Goal: Task Accomplishment & Management: Manage account settings

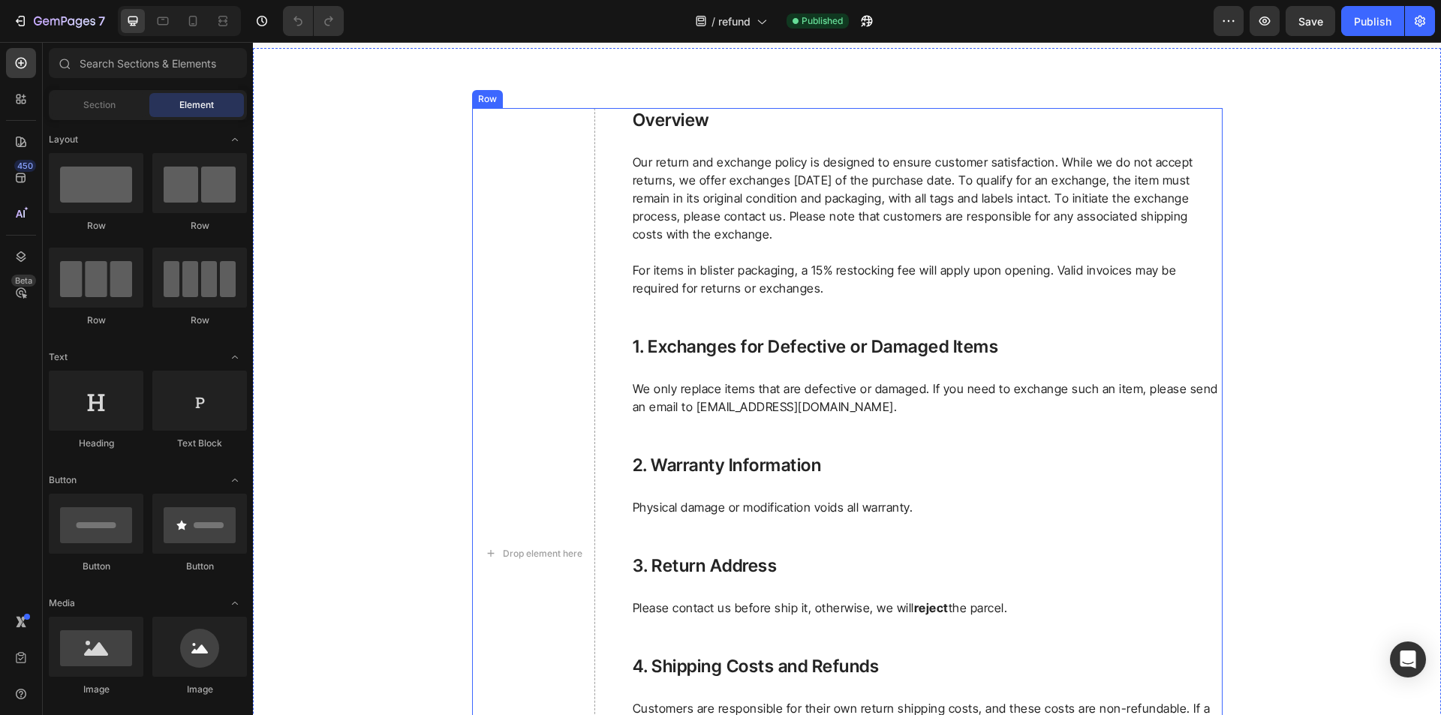
scroll to position [225, 0]
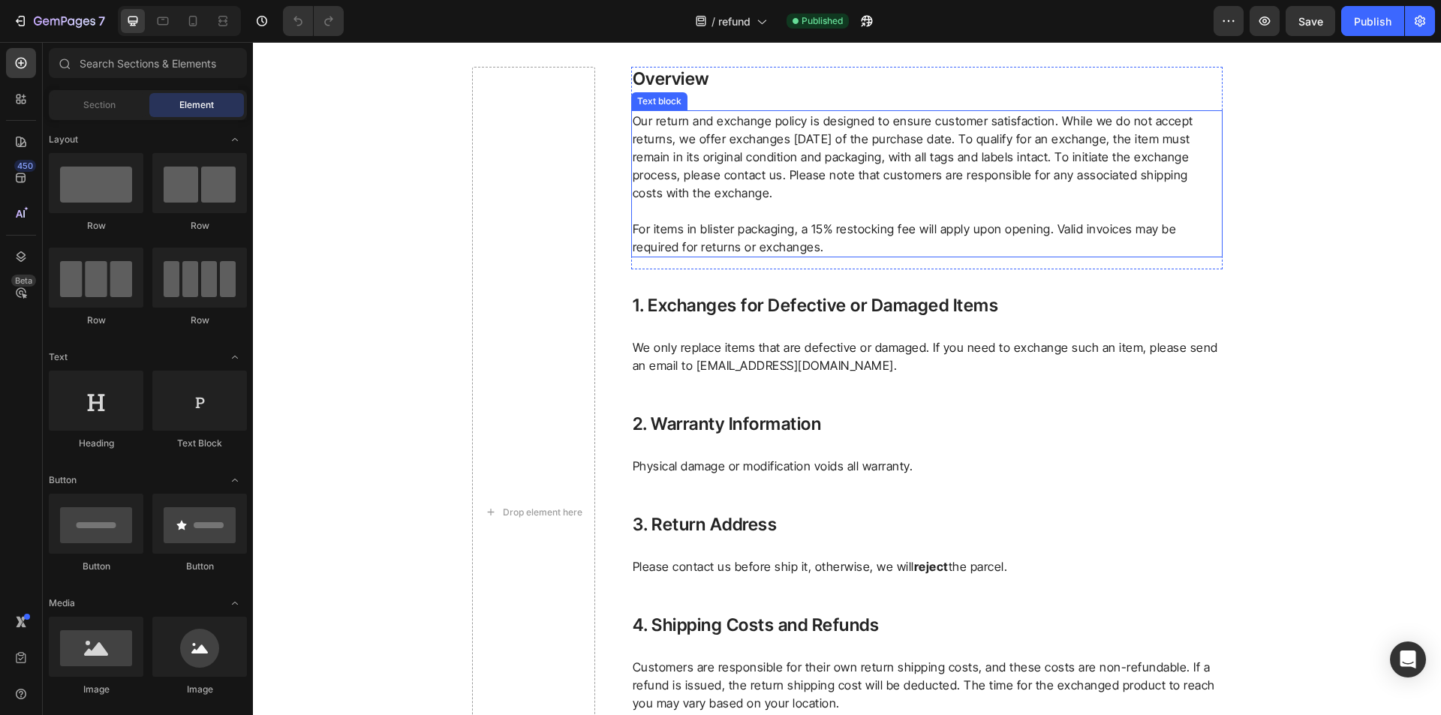
click at [862, 146] on p "Our return and exchange policy is designed to ensure customer satisfaction. Whi…" at bounding box center [927, 157] width 588 height 90
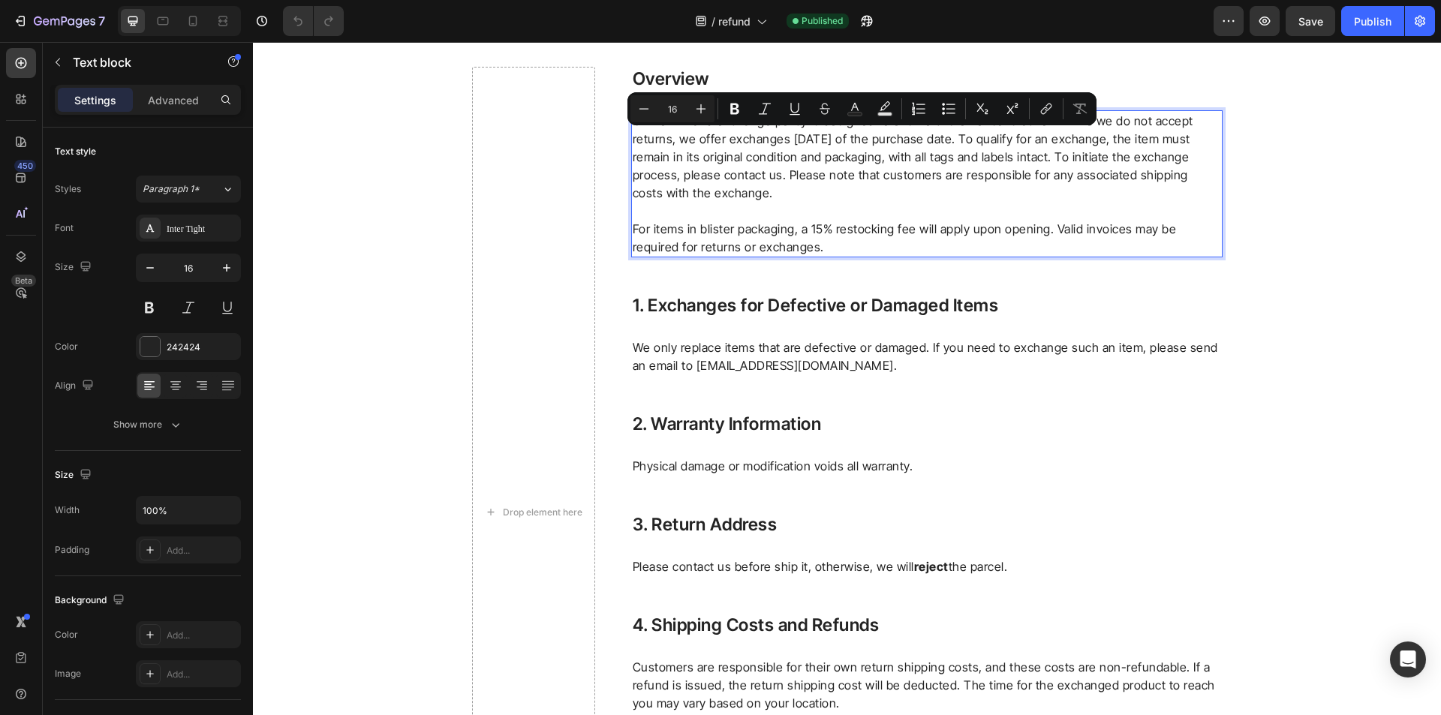
click at [751, 141] on p "Our return and exchange policy is designed to ensure customer satisfaction. Whi…" at bounding box center [927, 157] width 588 height 90
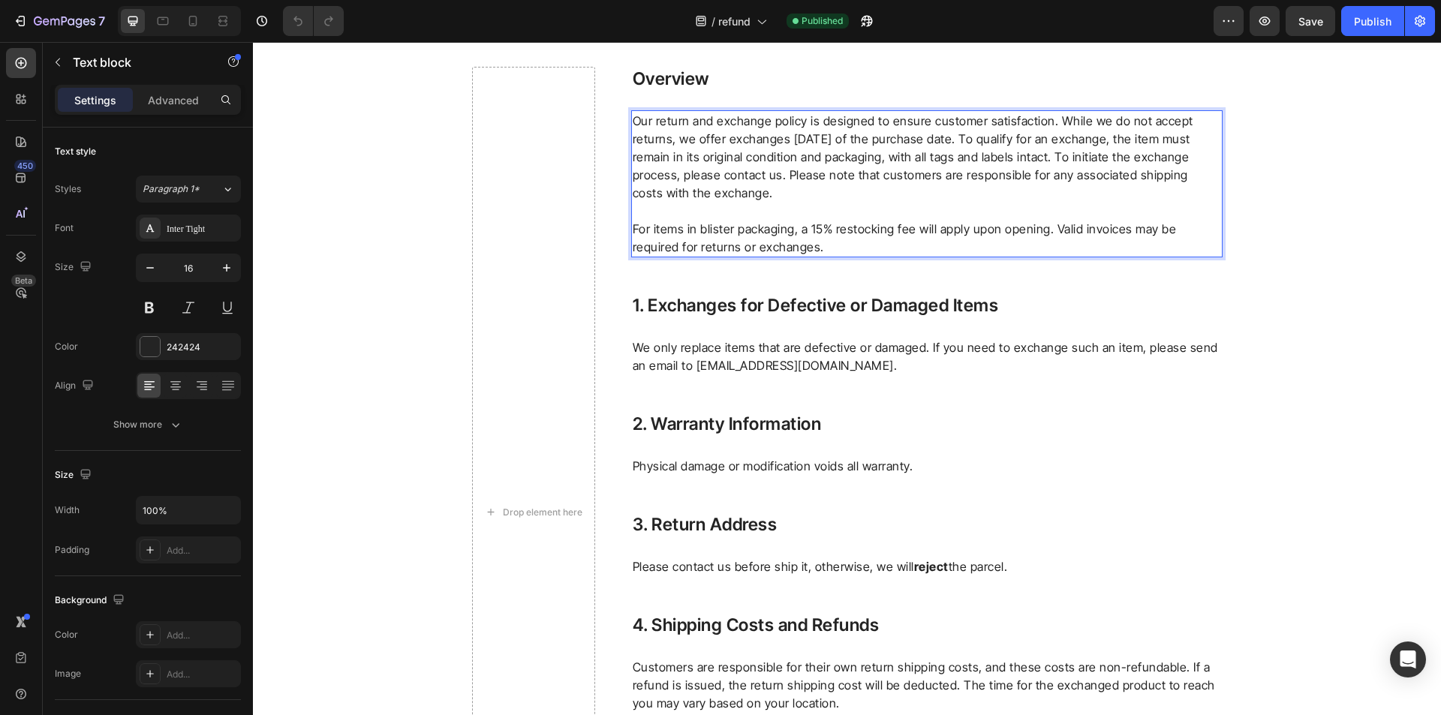
click at [709, 137] on p "Our return and exchange policy is designed to ensure customer satisfaction. Whi…" at bounding box center [927, 157] width 588 height 90
click at [739, 137] on p "Our return and exchange policy is designed to ensure customer satisfaction. Whi…" at bounding box center [927, 157] width 588 height 90
click at [892, 146] on p "Our return and exchange policy is designed to ensure customer satisfaction. Whi…" at bounding box center [927, 157] width 588 height 90
click at [981, 137] on p "Our return and exchange policy is designed to ensure customer satisfaction. Whi…" at bounding box center [927, 157] width 588 height 90
click at [979, 139] on p "Our return and exchange policy is designed to ensure customer satisfaction. Whi…" at bounding box center [927, 157] width 588 height 90
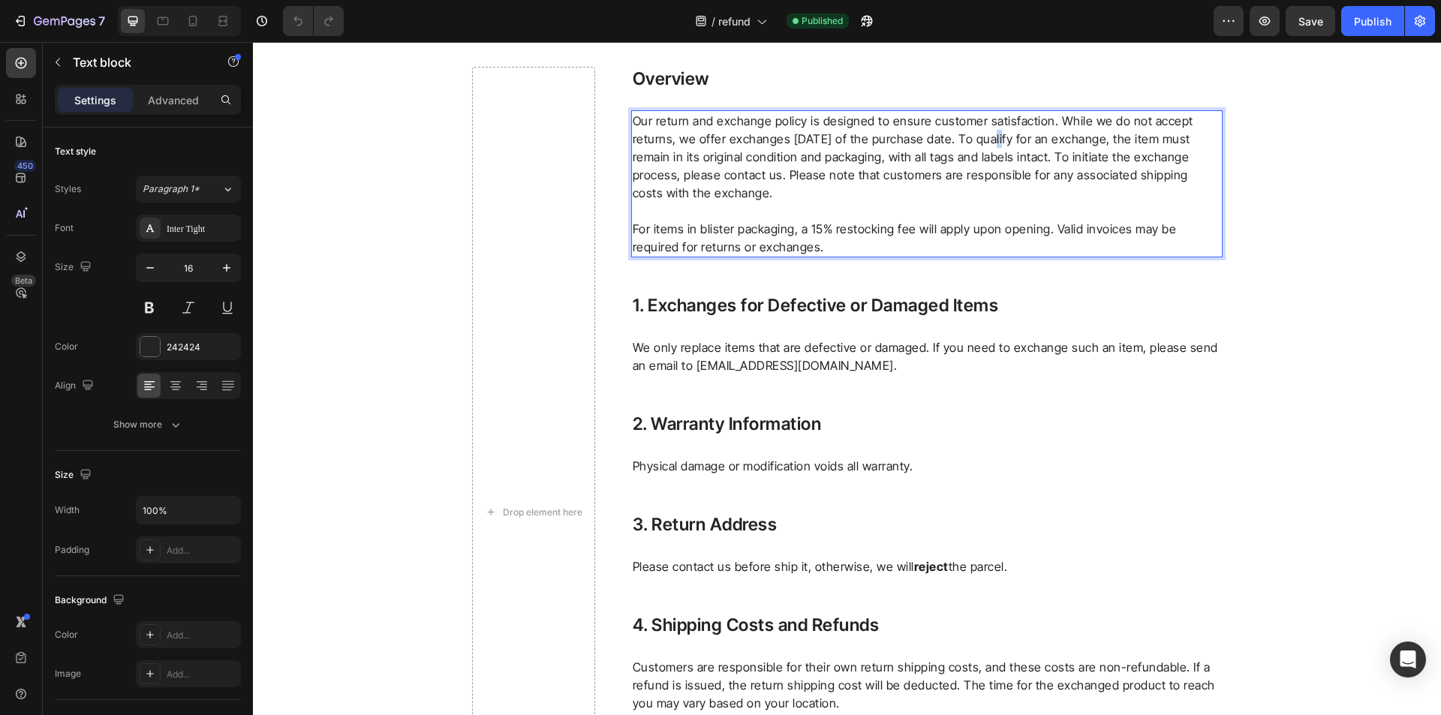
click at [979, 139] on p "Our return and exchange policy is designed to ensure customer satisfaction. Whi…" at bounding box center [927, 157] width 588 height 90
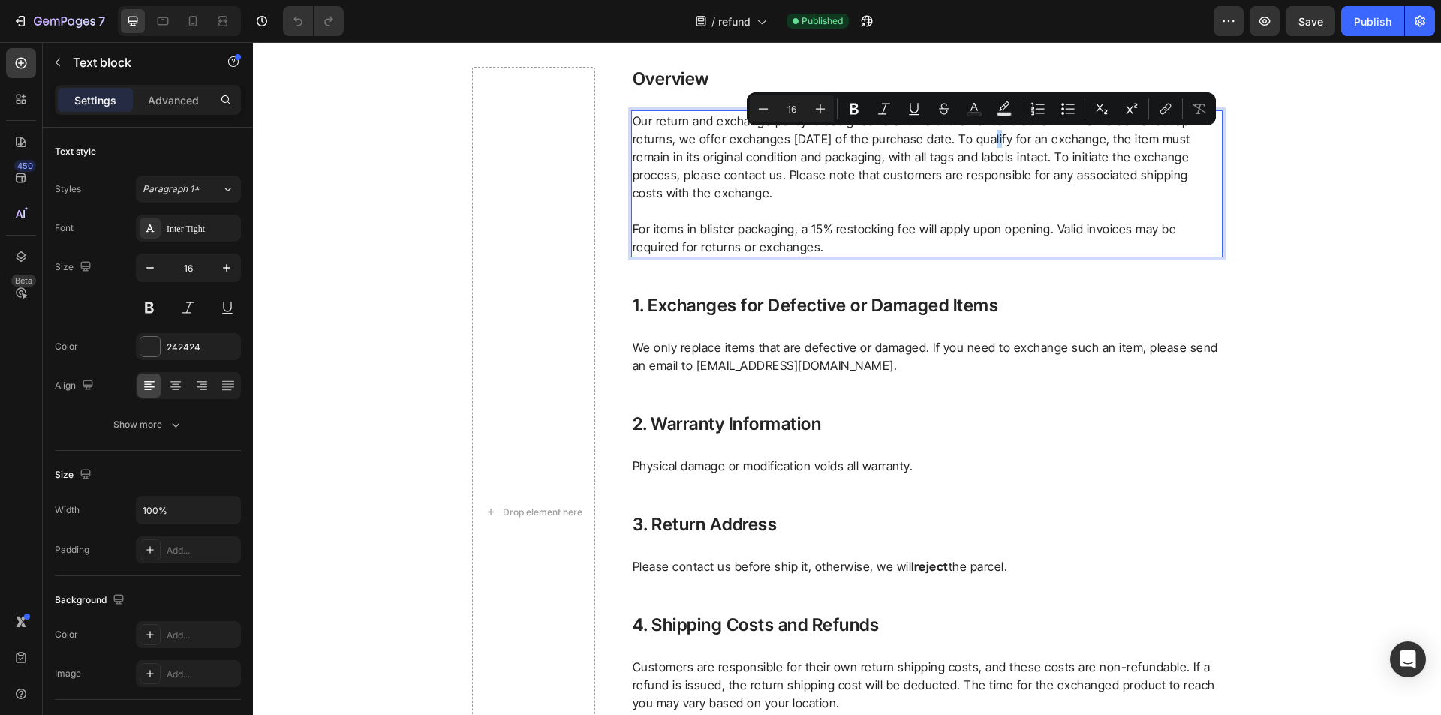
click at [979, 139] on p "Our return and exchange policy is designed to ensure customer satisfaction. Whi…" at bounding box center [927, 157] width 588 height 90
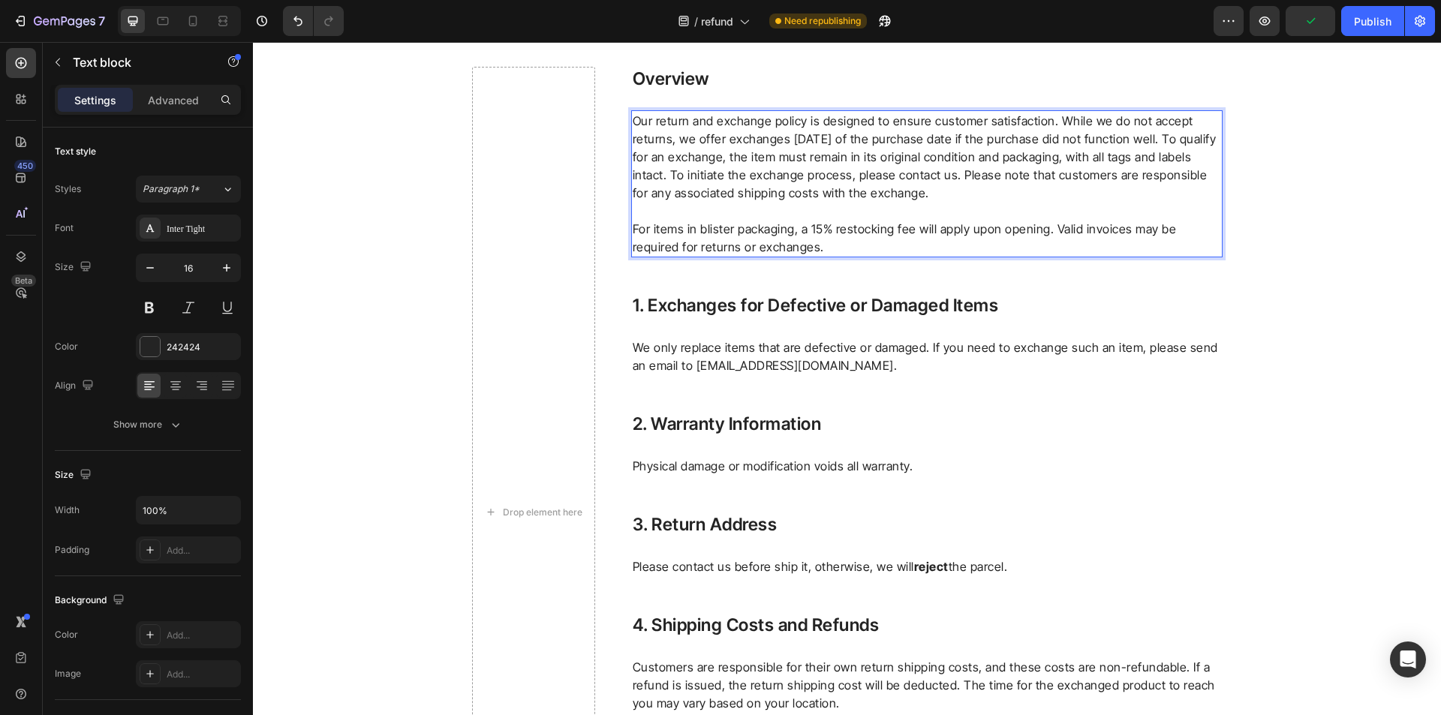
click at [949, 179] on p "Our return and exchange policy is designed to ensure customer satisfaction. Whi…" at bounding box center [927, 157] width 588 height 90
drag, startPoint x: 679, startPoint y: 140, endPoint x: 1110, endPoint y: 140, distance: 430.8
click at [1110, 140] on p "Our return and exchange policy is designed to ensure customer satisfaction. Whi…" at bounding box center [927, 157] width 588 height 90
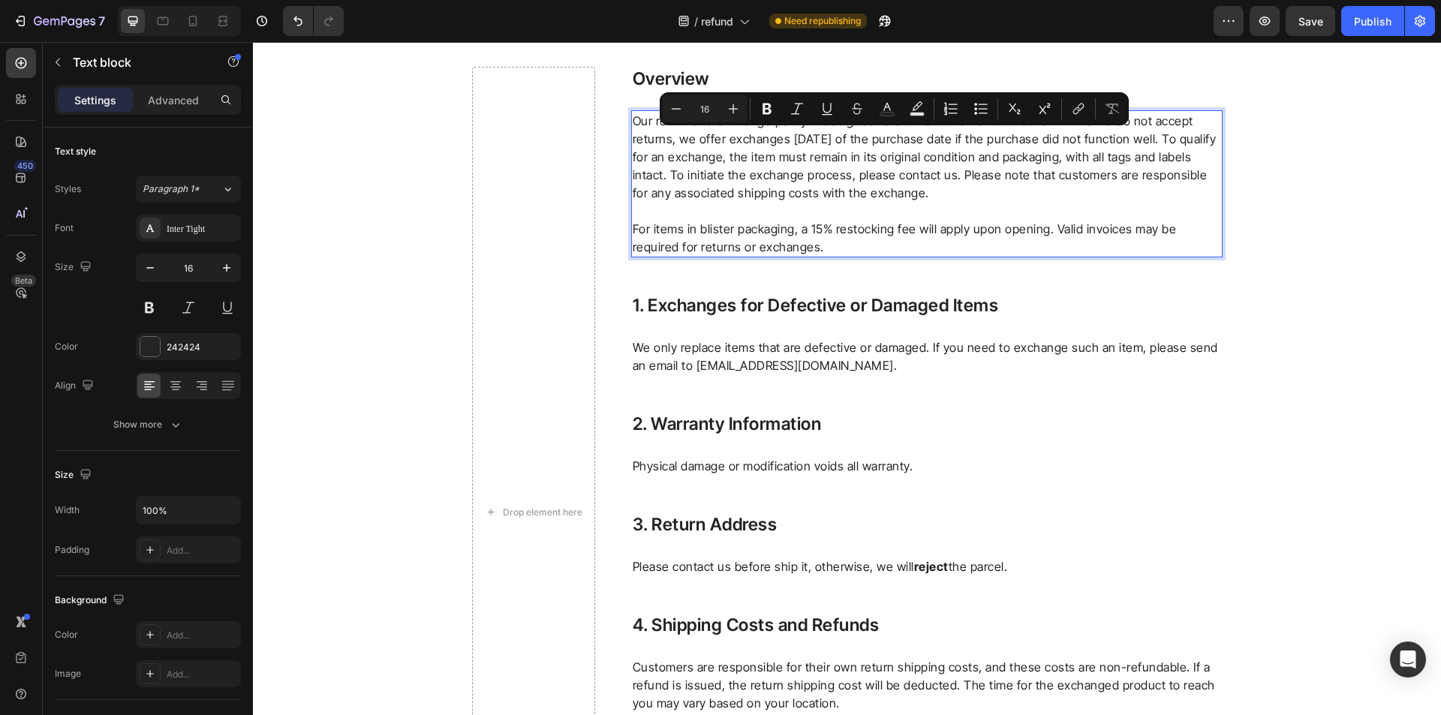
click at [1147, 141] on p "Our return and exchange policy is designed to ensure customer satisfaction. Whi…" at bounding box center [927, 157] width 588 height 90
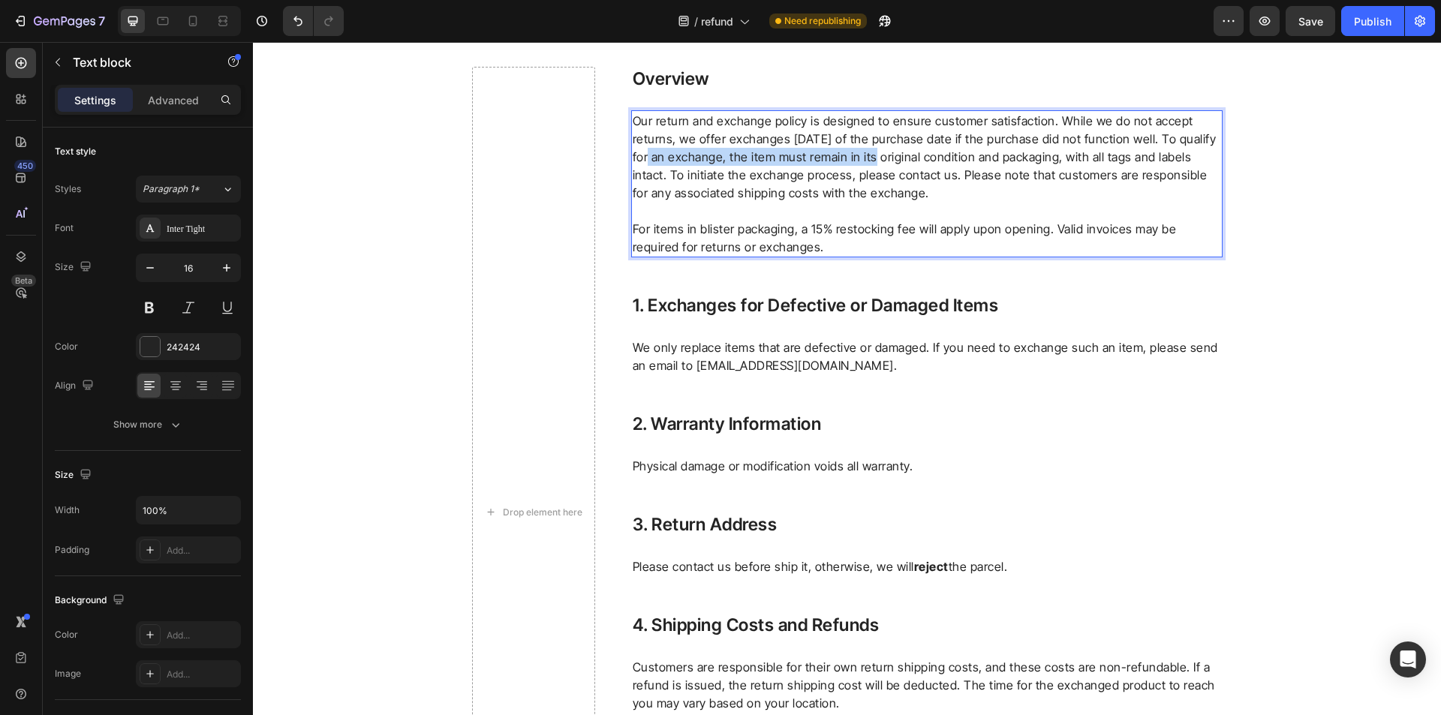
drag, startPoint x: 645, startPoint y: 157, endPoint x: 874, endPoint y: 157, distance: 228.9
click at [874, 157] on p "Our return and exchange policy is designed to ensure customer satisfaction. Whi…" at bounding box center [927, 157] width 588 height 90
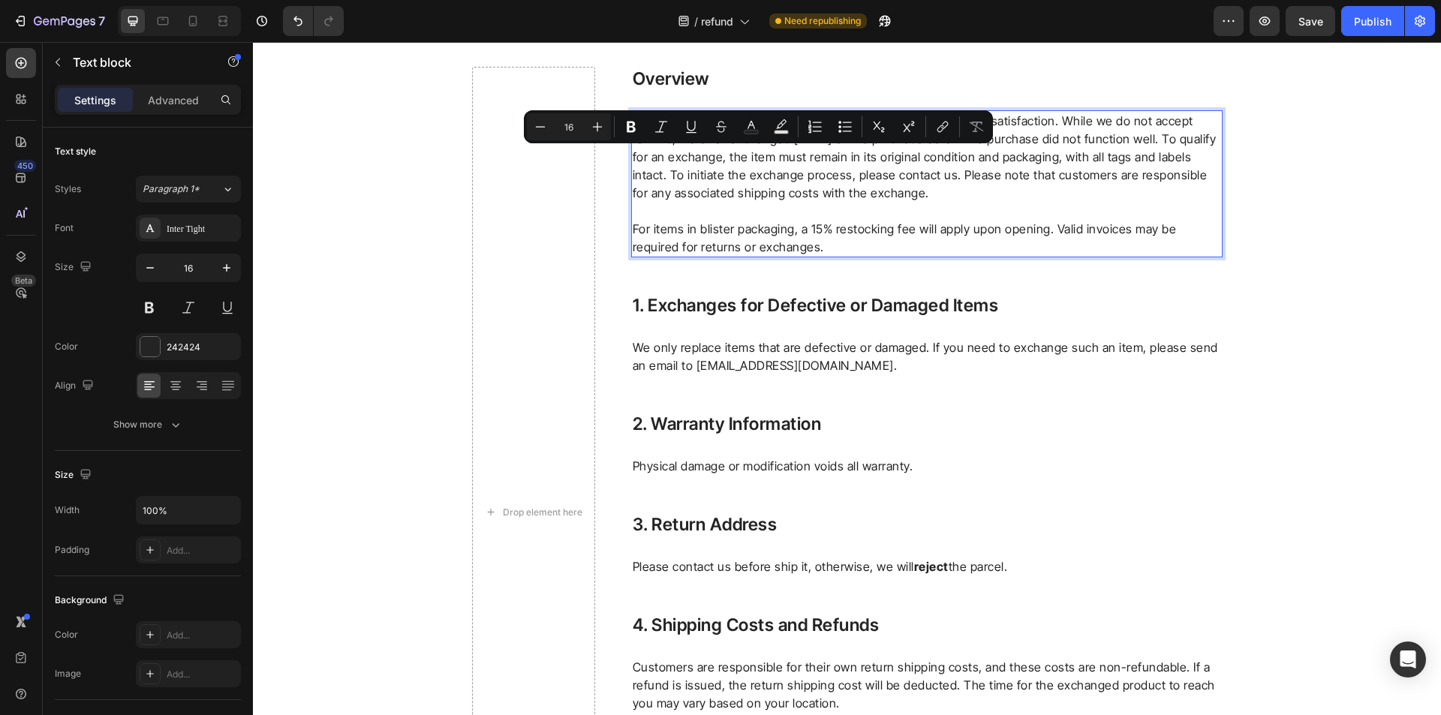
click at [1027, 158] on p "Our return and exchange policy is designed to ensure customer satisfaction. Whi…" at bounding box center [927, 157] width 588 height 90
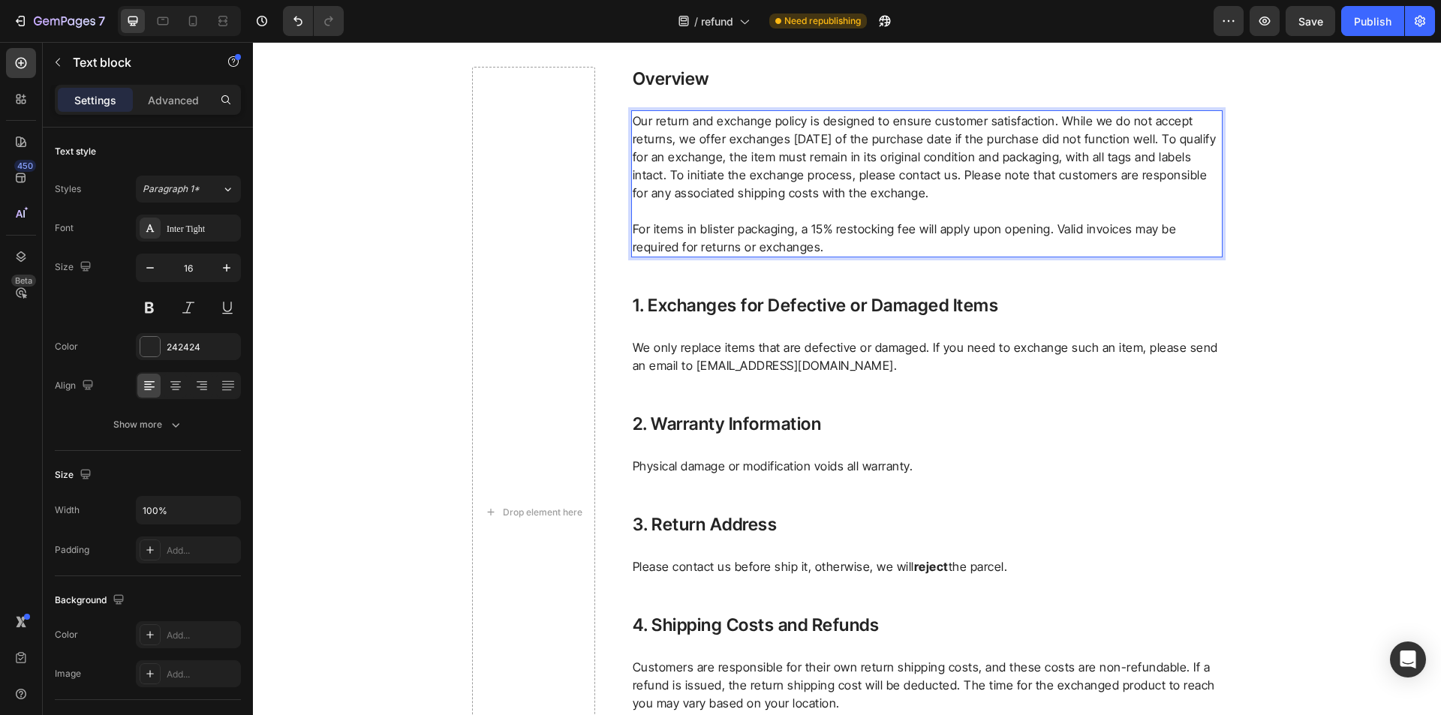
click at [888, 191] on p "Our return and exchange policy is designed to ensure customer satisfaction. Whi…" at bounding box center [927, 157] width 588 height 90
click at [813, 226] on p "For items in blister packaging, a 15% restocking fee will apply upon opening. V…" at bounding box center [927, 238] width 588 height 36
click at [1318, 23] on span "Save" at bounding box center [1310, 21] width 25 height 13
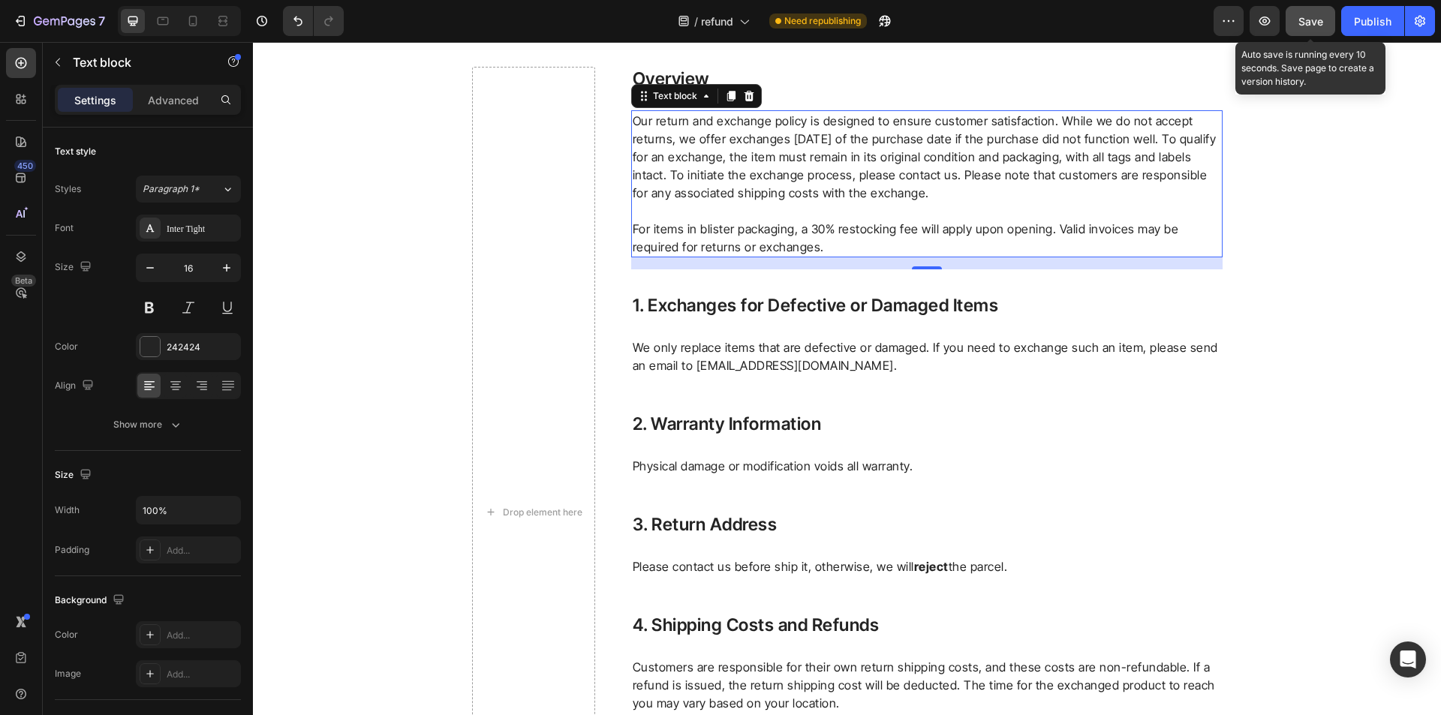
click at [1321, 17] on span "Save" at bounding box center [1310, 21] width 25 height 13
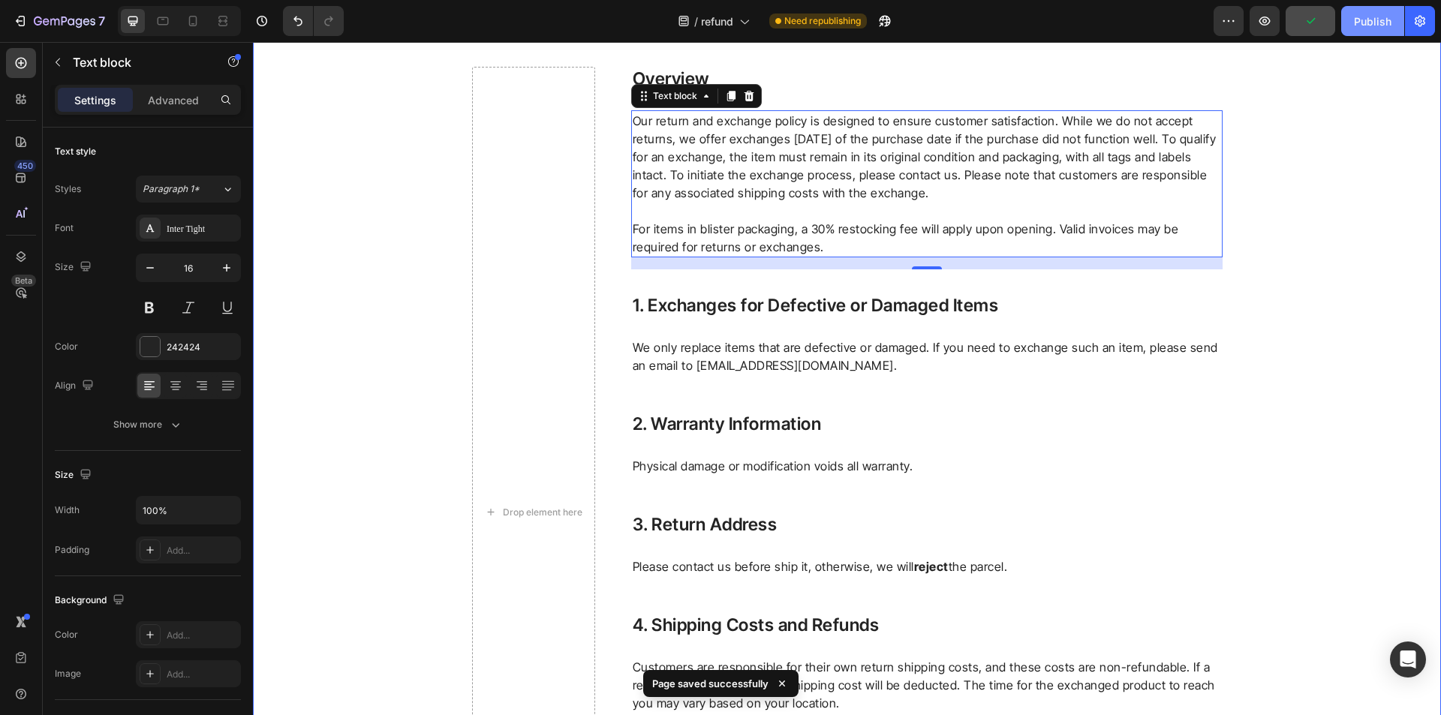
click at [1382, 27] on div "Publish" at bounding box center [1373, 22] width 38 height 16
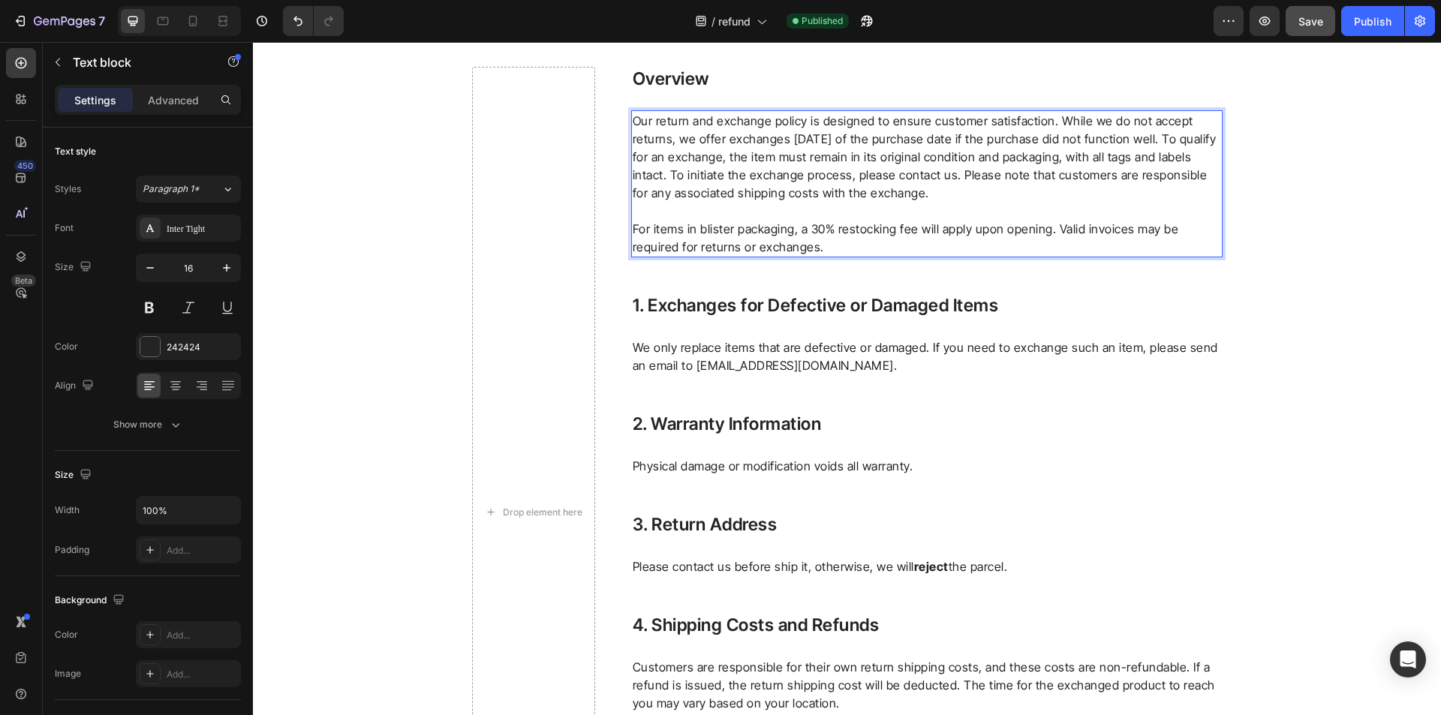
click at [713, 191] on p "Our return and exchange policy is designed to ensure customer satisfaction. Whi…" at bounding box center [927, 157] width 588 height 90
click at [764, 238] on p "For items in blister packaging, a 30% restocking fee will apply upon opening. V…" at bounding box center [927, 238] width 588 height 36
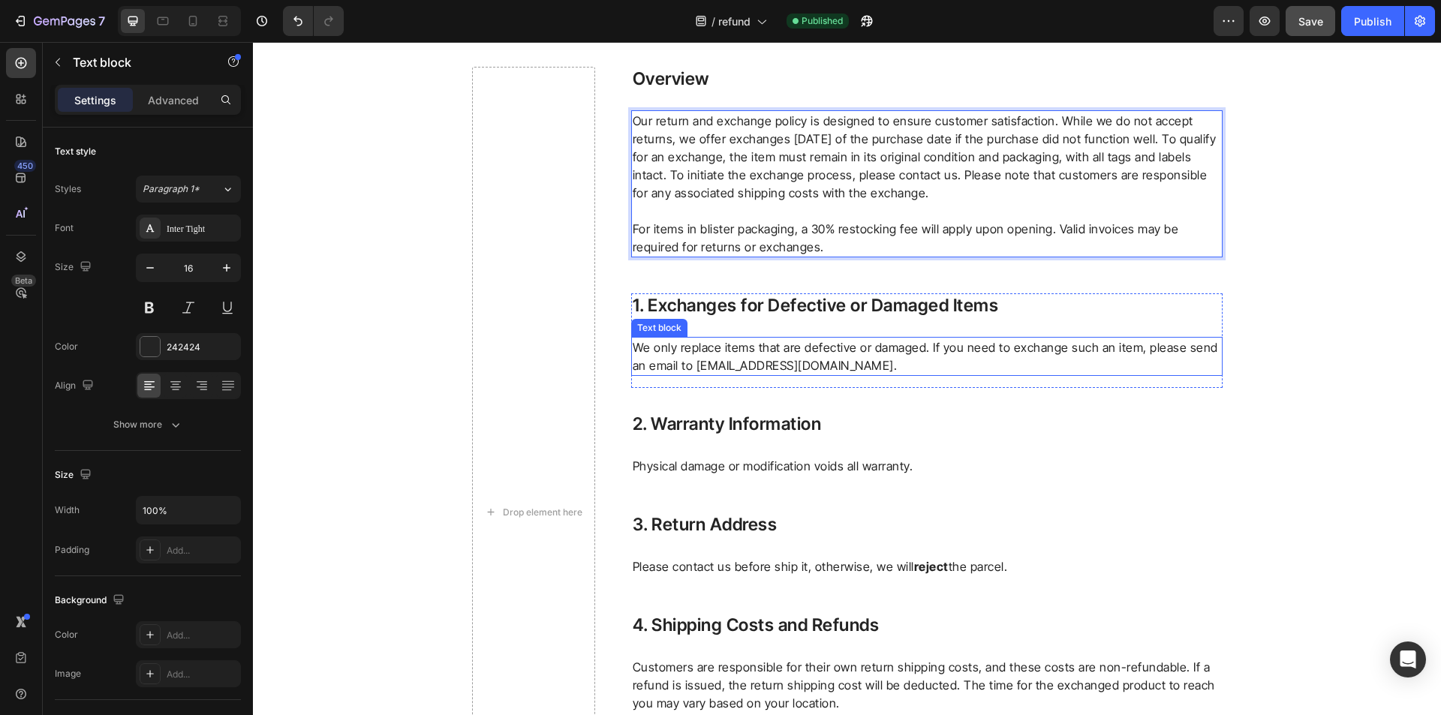
click at [757, 352] on p "We only replace items that are defective or damaged. If you need to exchange su…" at bounding box center [927, 356] width 588 height 36
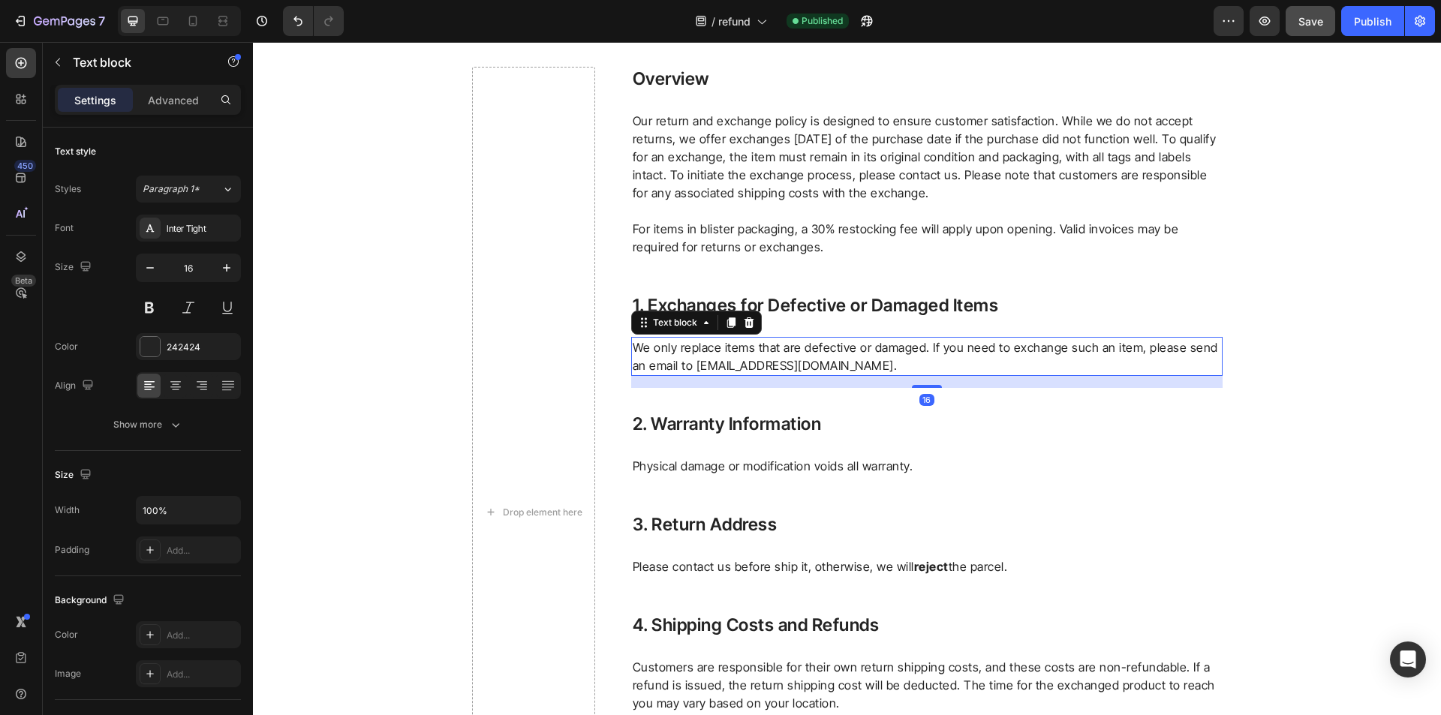
click at [753, 350] on p "We only replace items that are defective or damaged. If you need to exchange su…" at bounding box center [927, 356] width 588 height 36
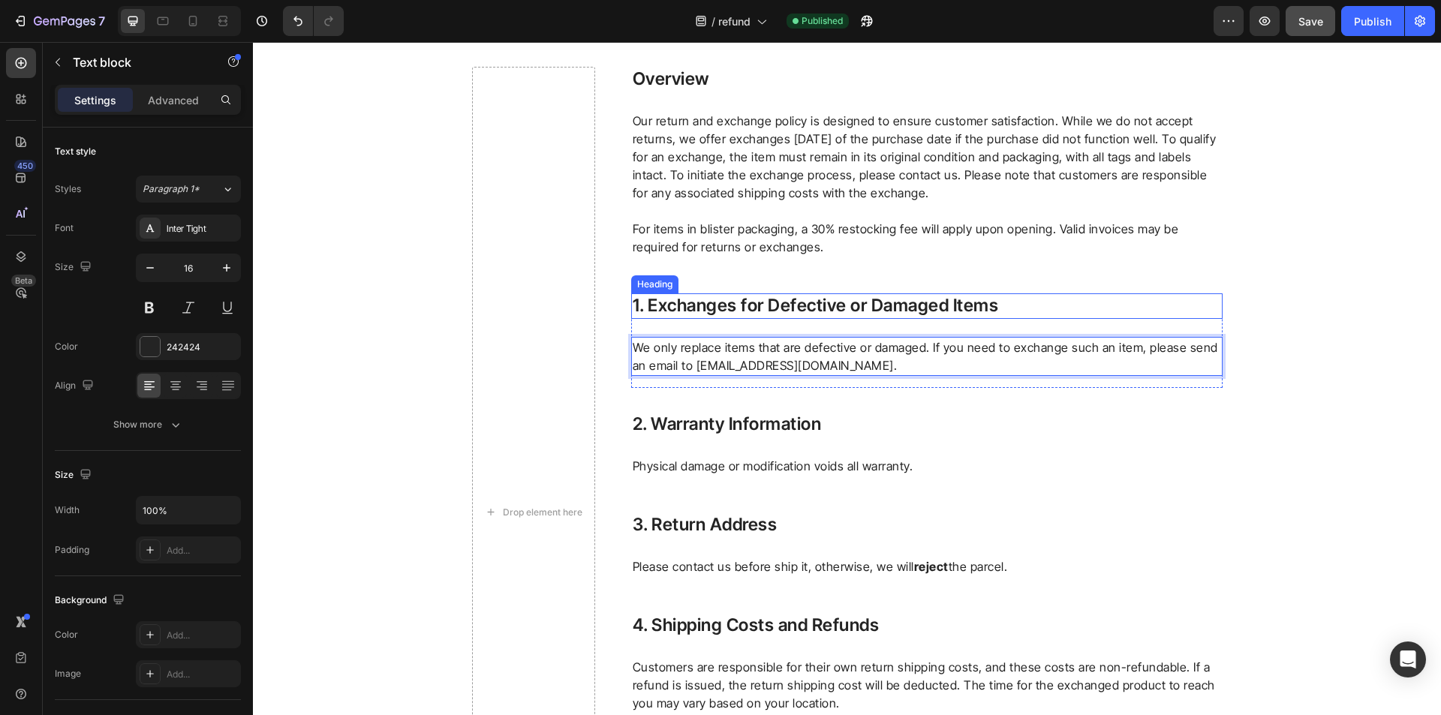
click at [813, 306] on p "1. Exchanges for Defective or Damaged Items" at bounding box center [927, 306] width 588 height 23
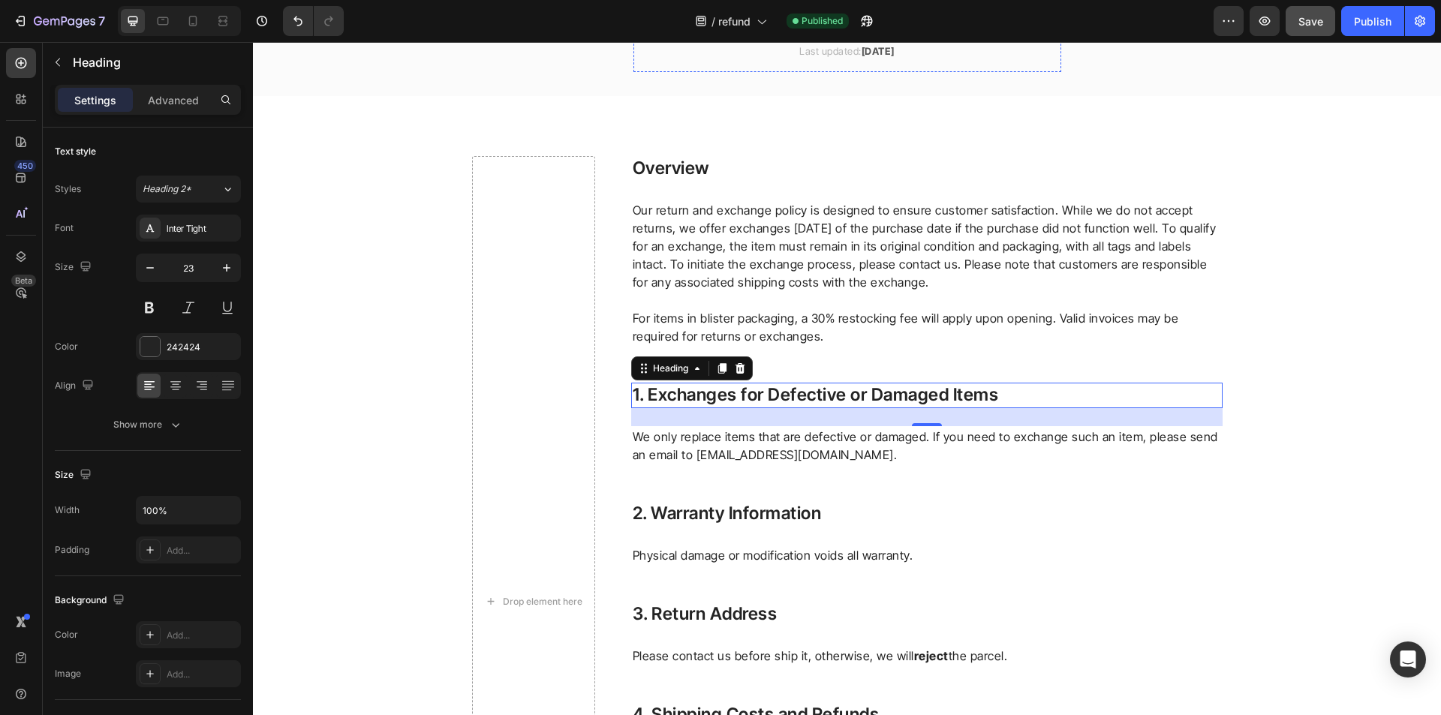
scroll to position [0, 0]
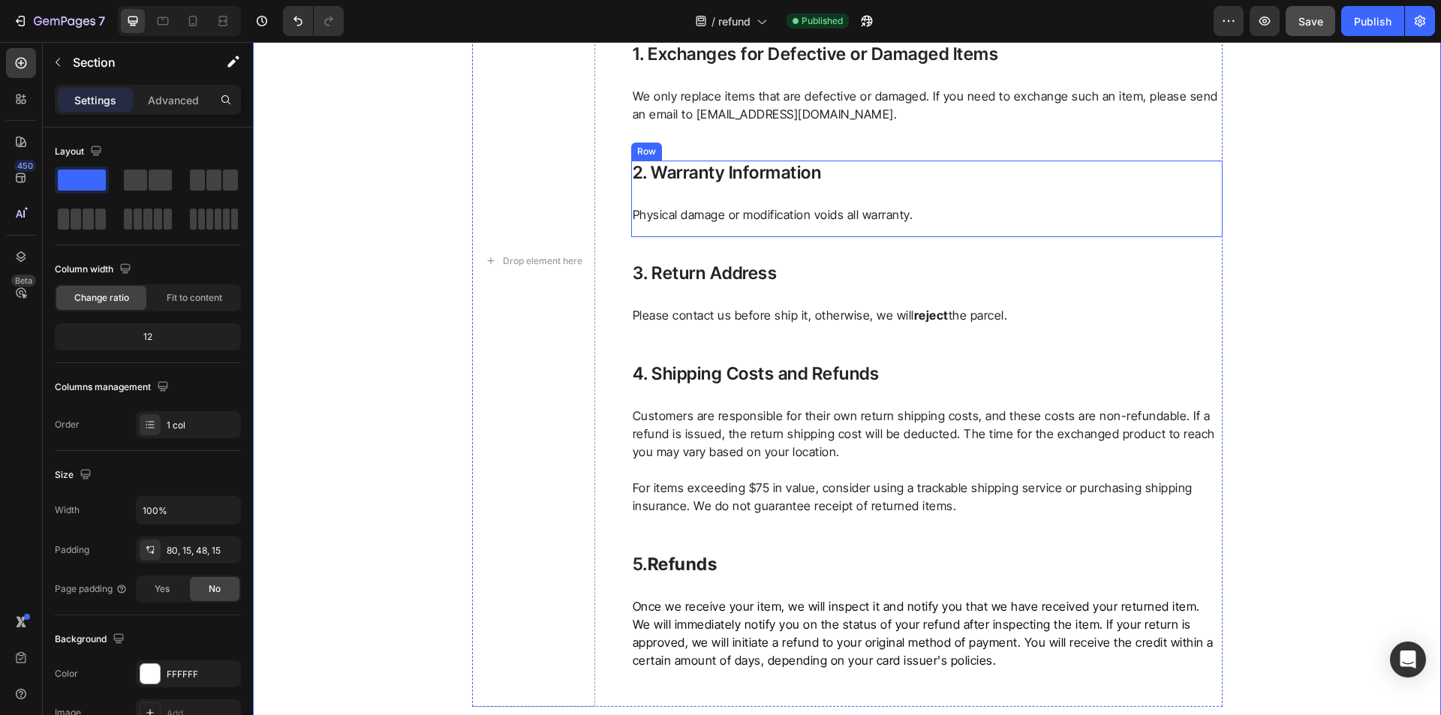
scroll to position [450, 0]
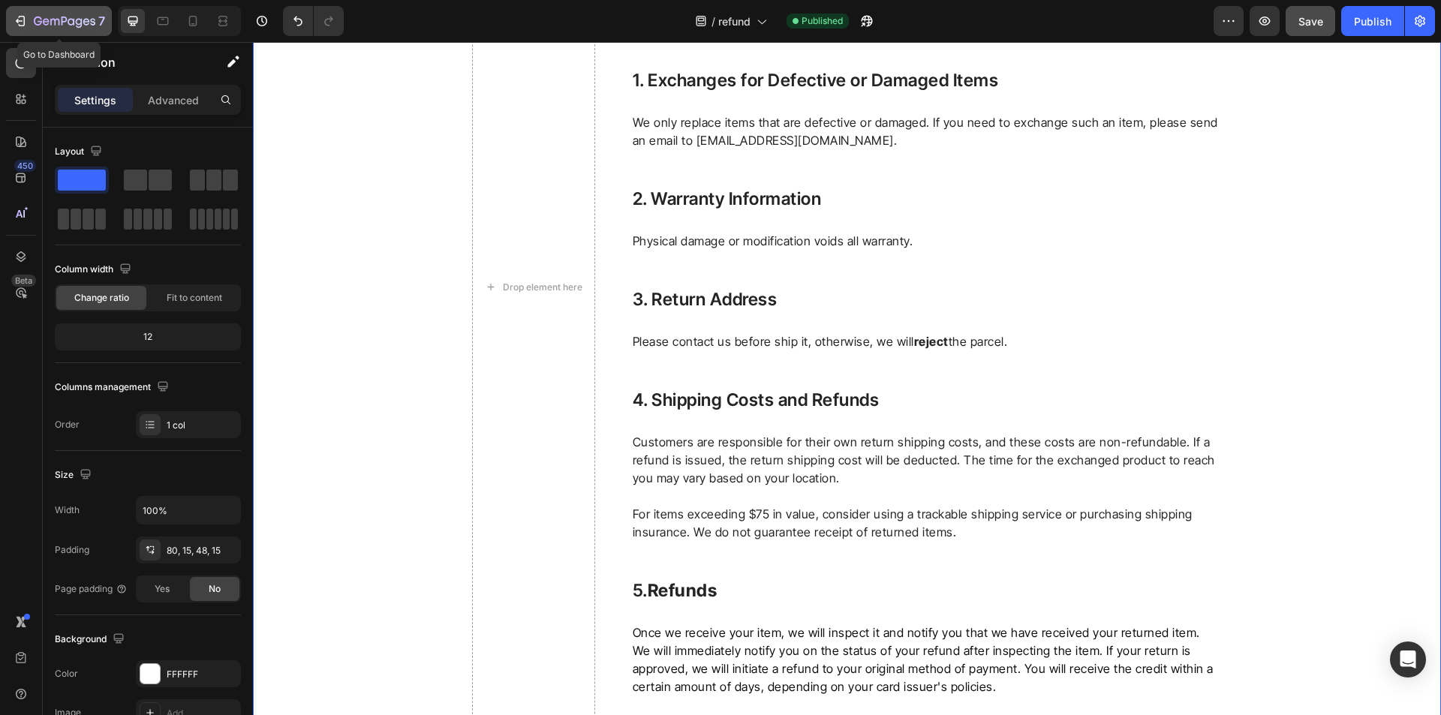
click at [49, 16] on icon "button" at bounding box center [65, 22] width 62 height 13
